Goal: Find specific page/section: Find specific page/section

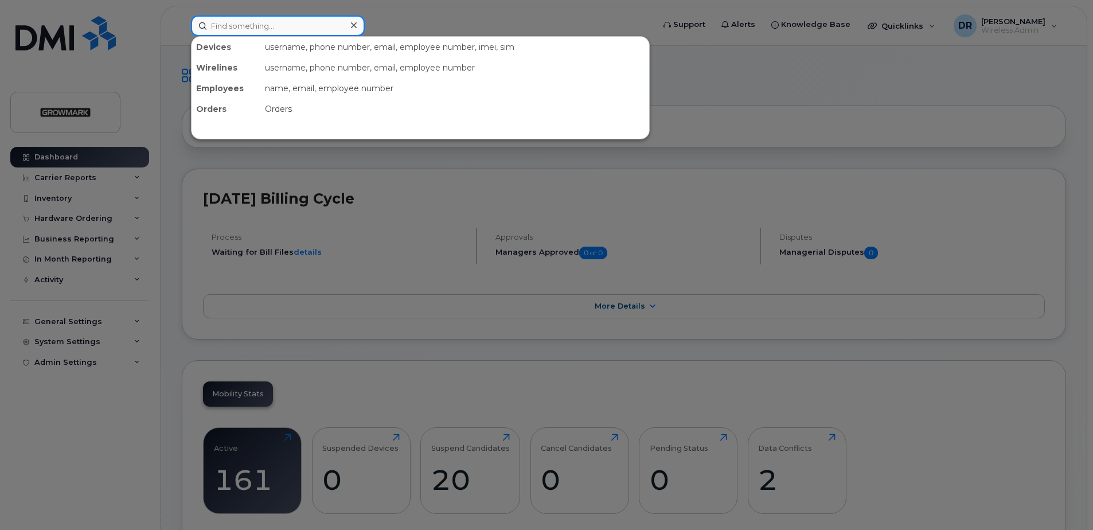
click at [235, 20] on input at bounding box center [278, 25] width 174 height 21
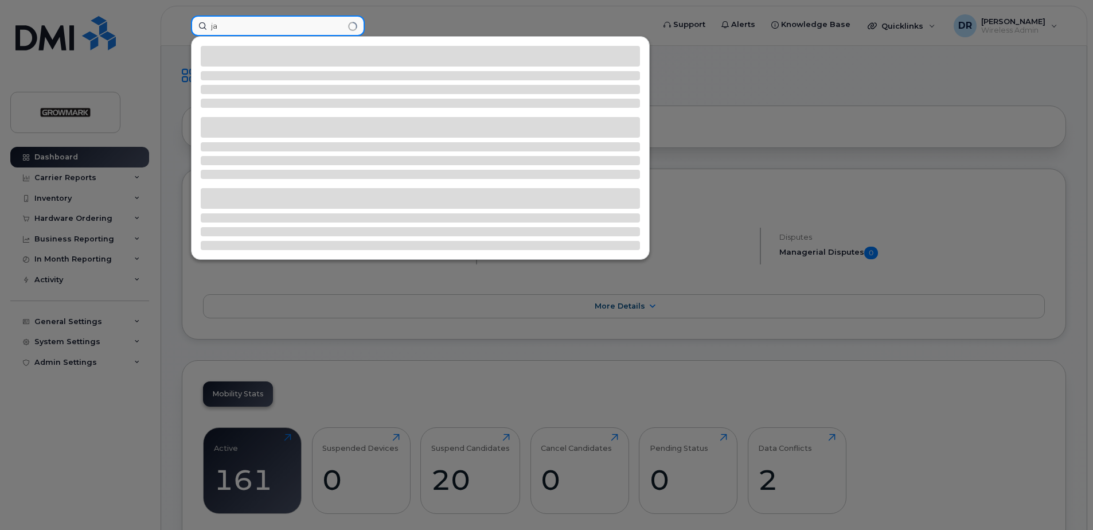
type input "j"
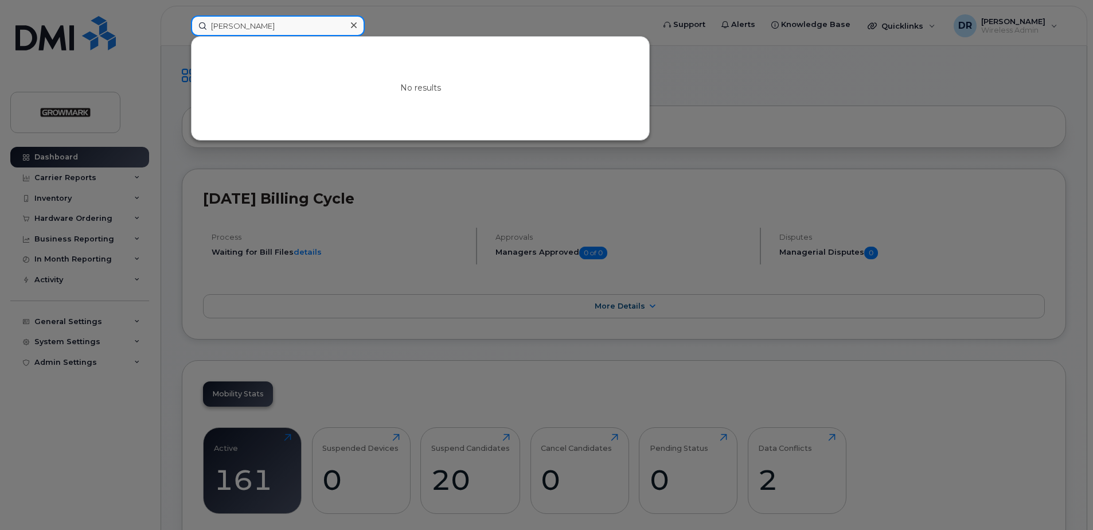
type input "[PERSON_NAME]"
click at [721, 81] on div at bounding box center [546, 265] width 1093 height 530
drag, startPoint x: 256, startPoint y: 21, endPoint x: 126, endPoint y: 18, distance: 130.3
click at [182, 20] on div "[PERSON_NAME] No results" at bounding box center [419, 25] width 474 height 21
click at [710, 76] on div at bounding box center [546, 265] width 1093 height 530
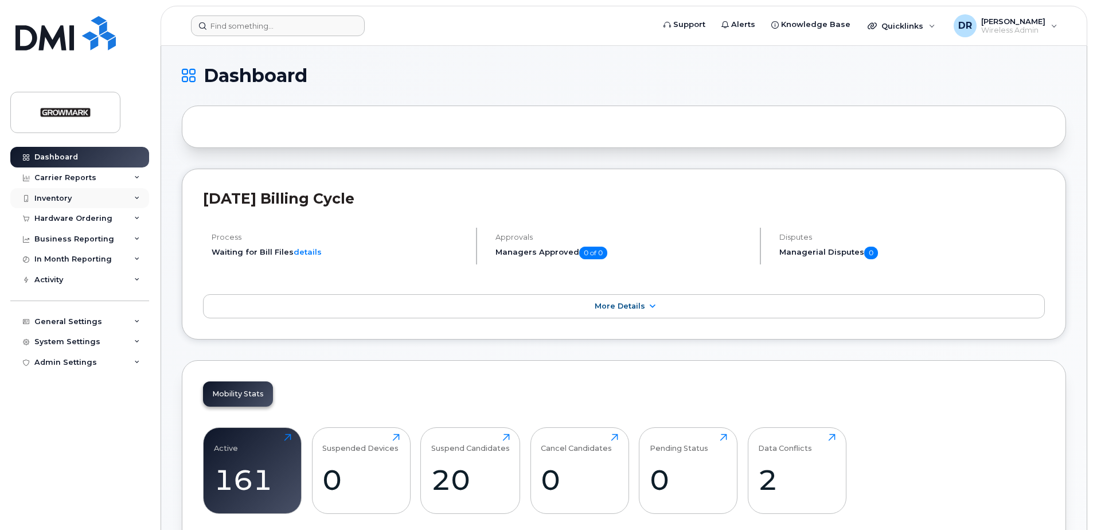
click at [44, 194] on div "Inventory" at bounding box center [52, 198] width 37 height 9
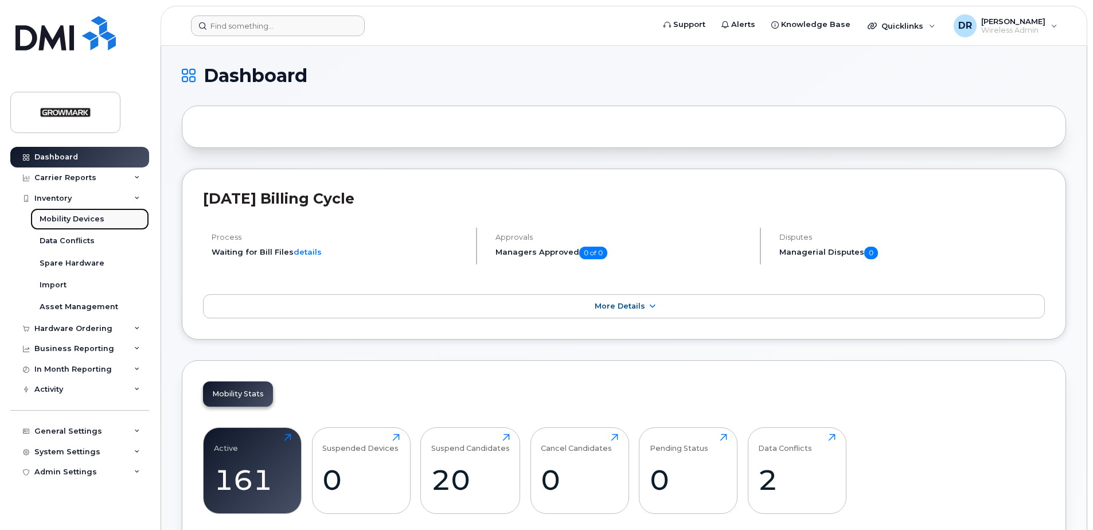
click at [56, 219] on div "Mobility Devices" at bounding box center [72, 219] width 65 height 10
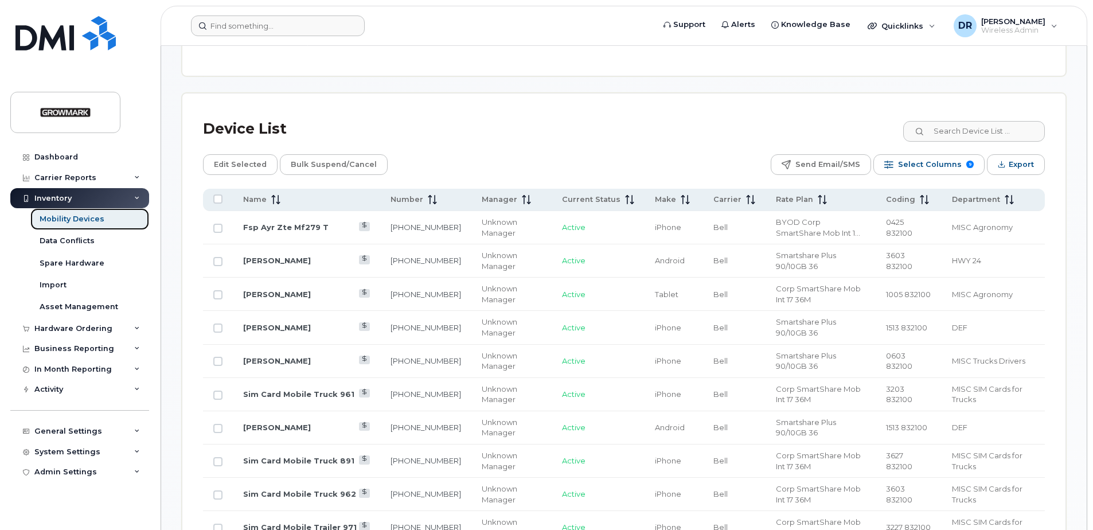
scroll to position [516, 0]
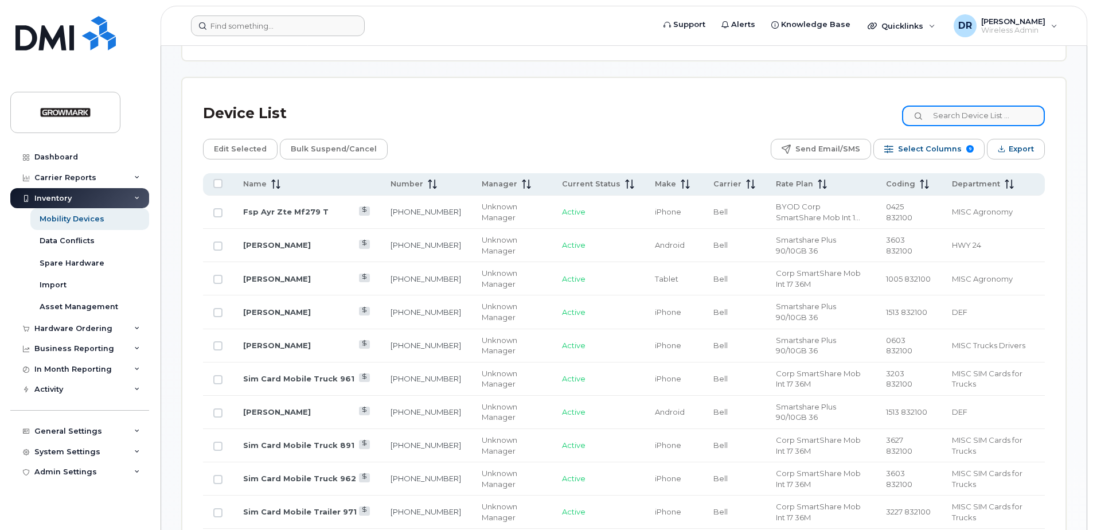
click at [985, 115] on input at bounding box center [973, 116] width 143 height 21
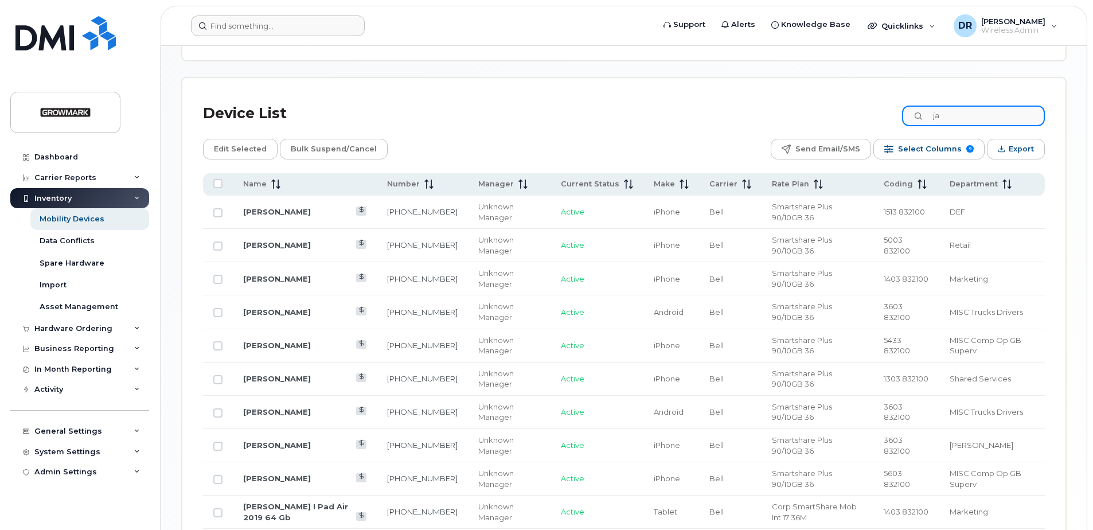
scroll to position [387, 0]
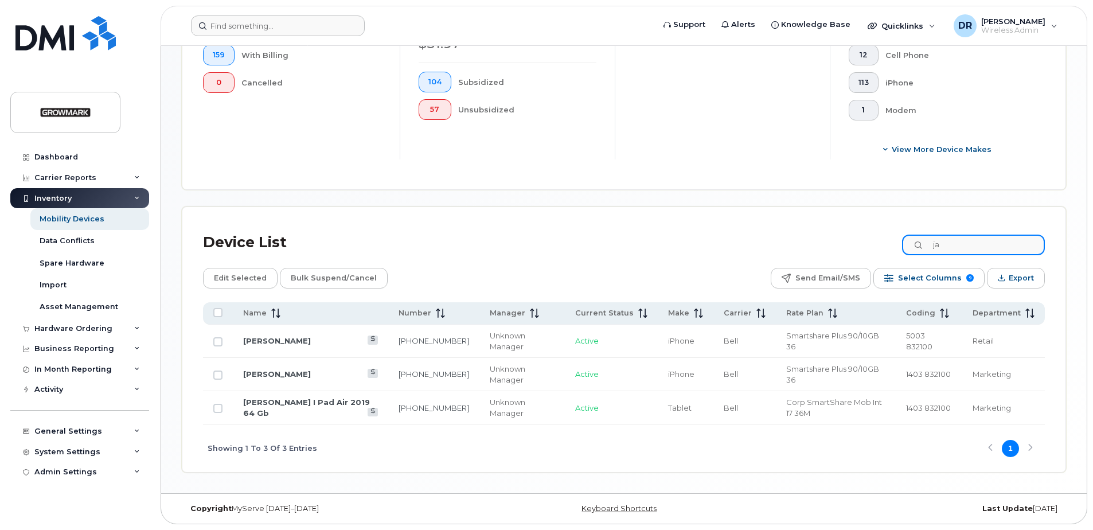
type input "j"
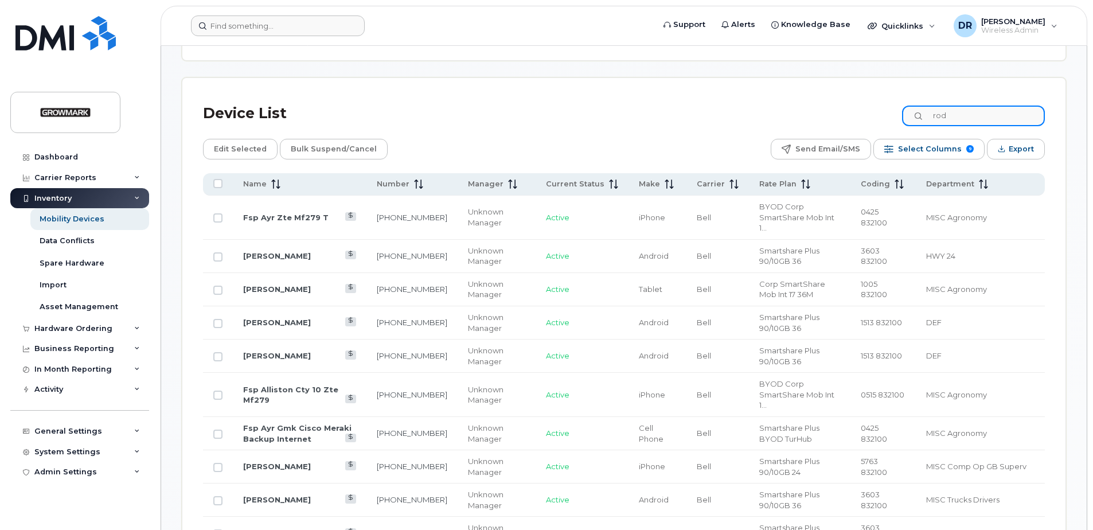
scroll to position [328, 0]
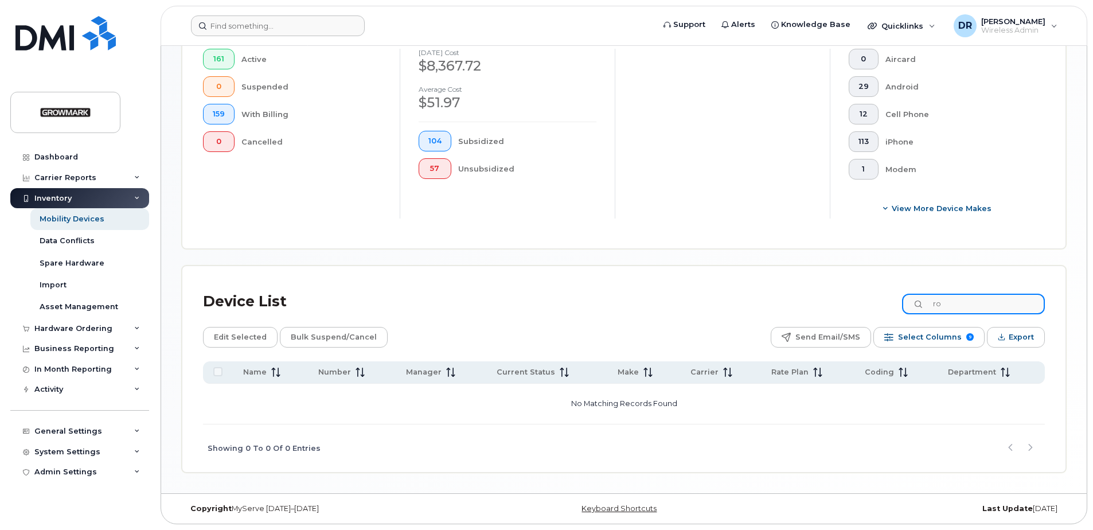
type input "r"
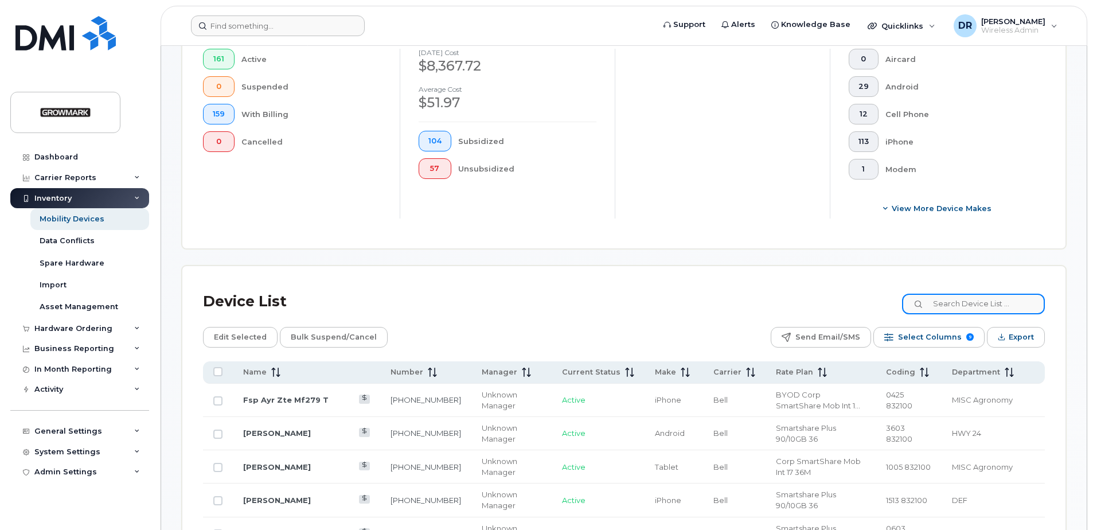
scroll to position [516, 0]
